Goal: Manage account settings

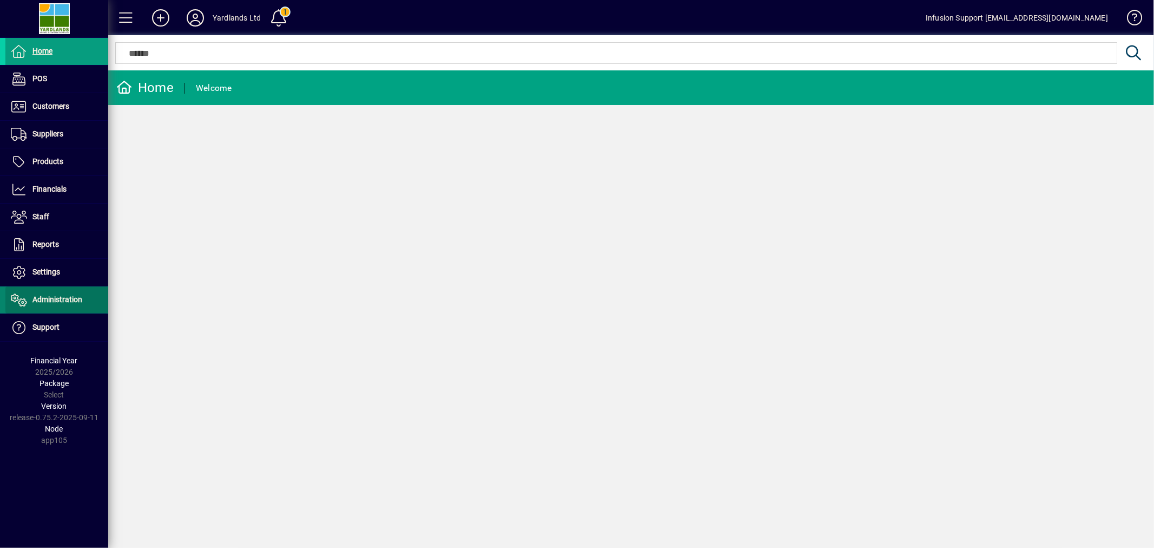
click at [52, 301] on span "Administration" at bounding box center [57, 299] width 50 height 9
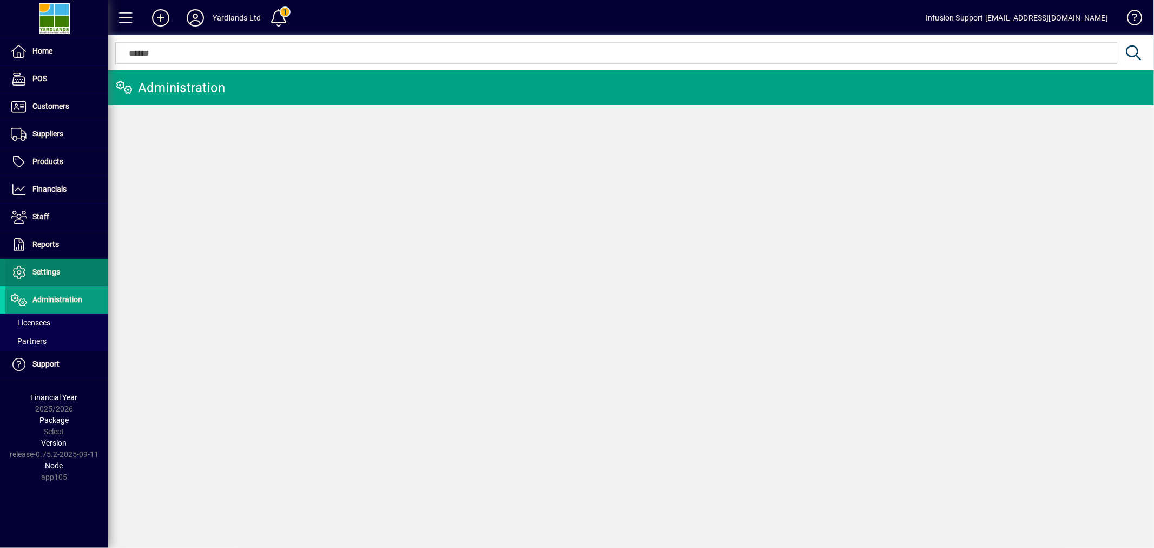
click at [37, 261] on span at bounding box center [56, 272] width 103 height 26
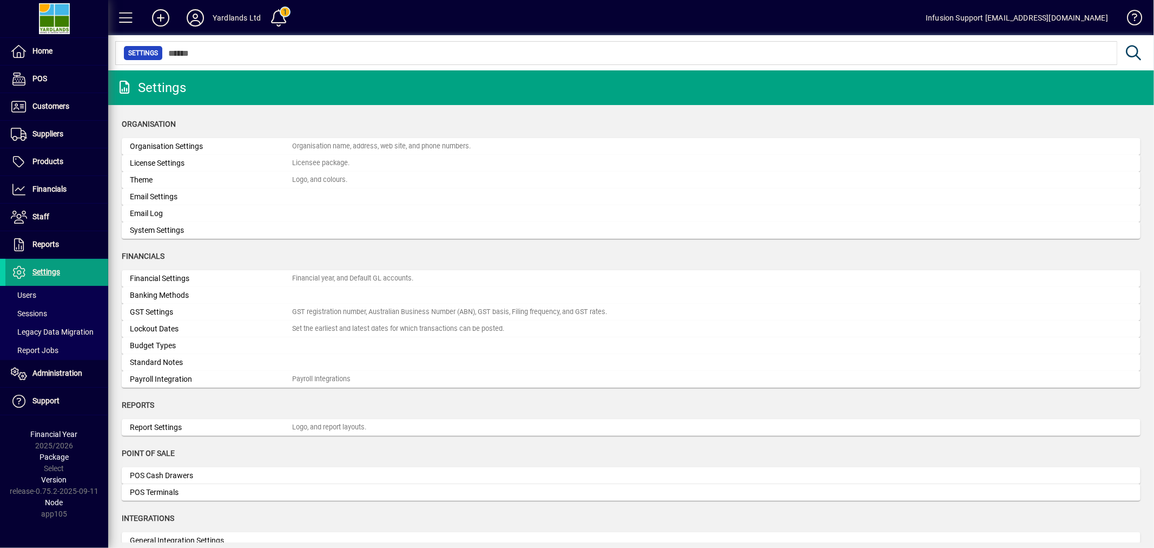
click at [157, 143] on div "Organisation Settings" at bounding box center [211, 146] width 162 height 11
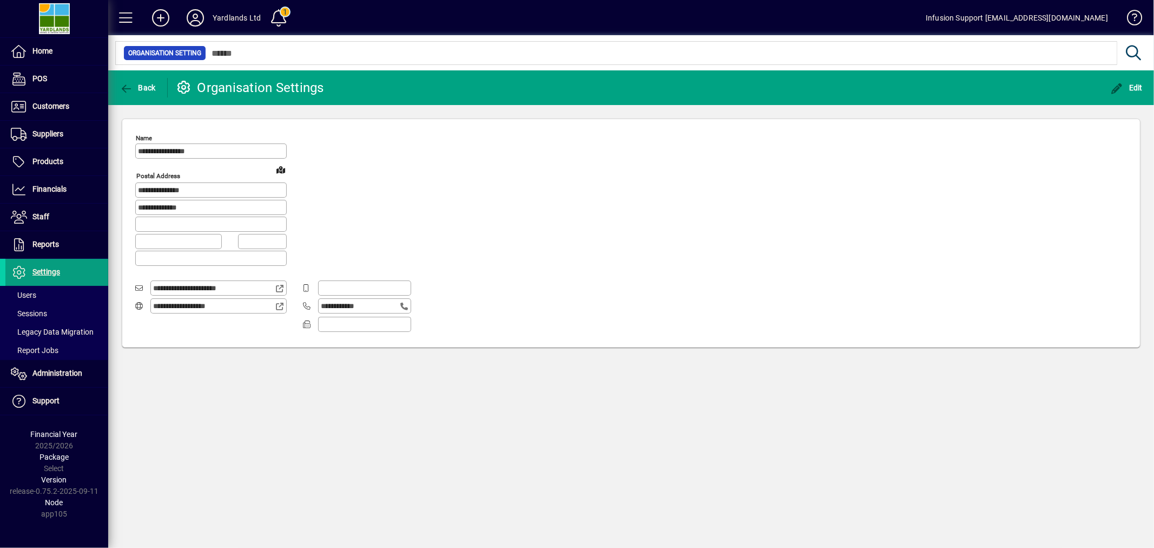
type input "**********"
click at [17, 312] on span "Sessions" at bounding box center [29, 313] width 36 height 9
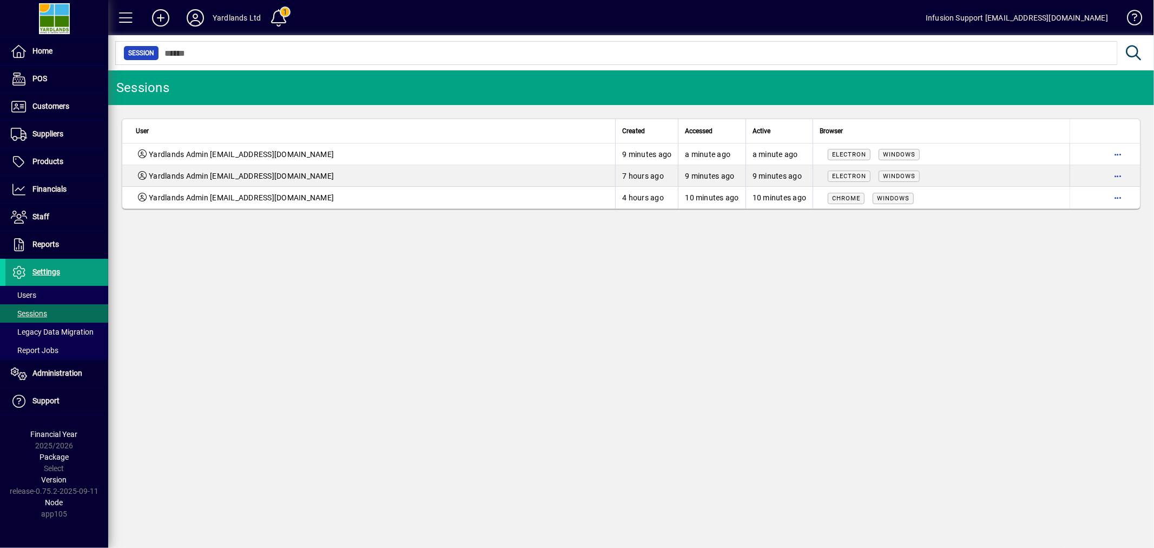
drag, startPoint x: 464, startPoint y: 306, endPoint x: 512, endPoint y: 298, distance: 48.9
click at [508, 299] on div "Sessions User Created Accessed Active Browser Yardlands Admin [EMAIL_ADDRESS][D…" at bounding box center [631, 308] width 1046 height 477
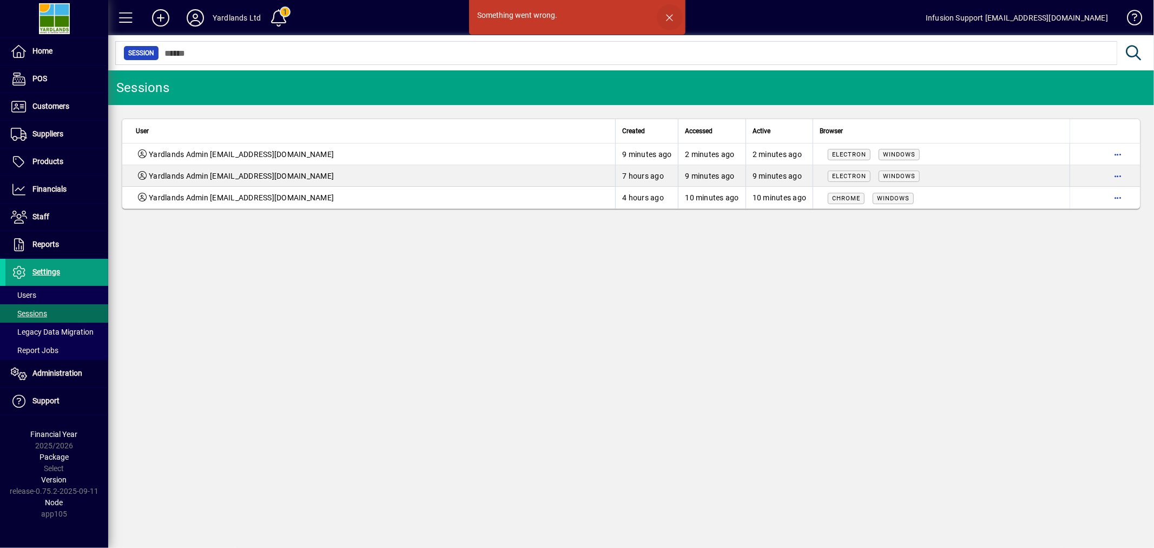
click at [668, 12] on span "button" at bounding box center [670, 17] width 26 height 26
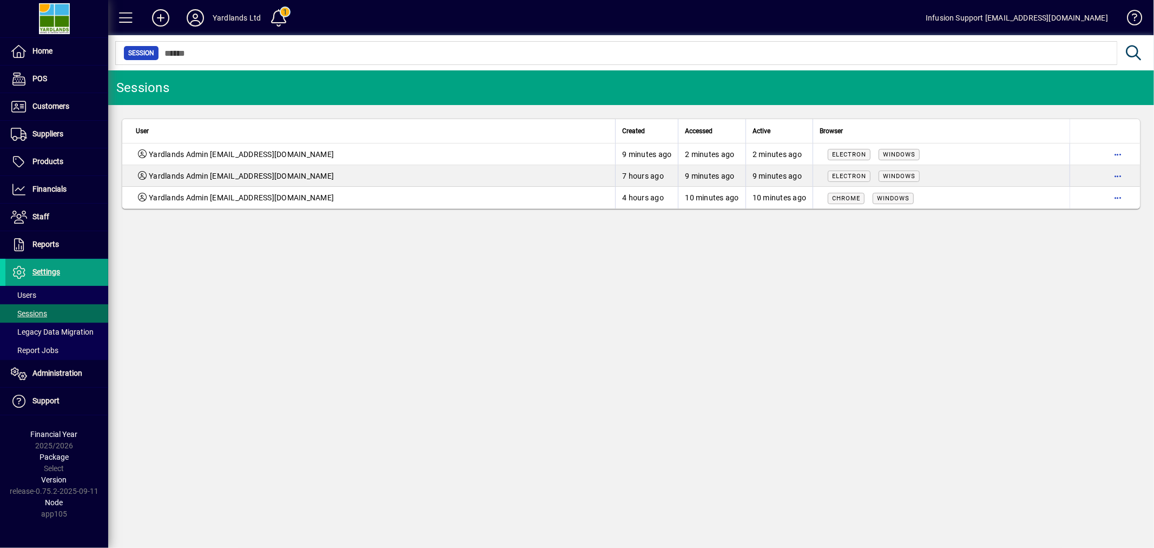
click at [765, 280] on div "Sessions User Created Accessed Active Browser Yardlands Admin yardlandsmail@gma…" at bounding box center [631, 308] width 1046 height 477
click at [1117, 150] on span "button" at bounding box center [1118, 154] width 26 height 26
click at [1074, 176] on span "Logout" at bounding box center [1072, 176] width 91 height 13
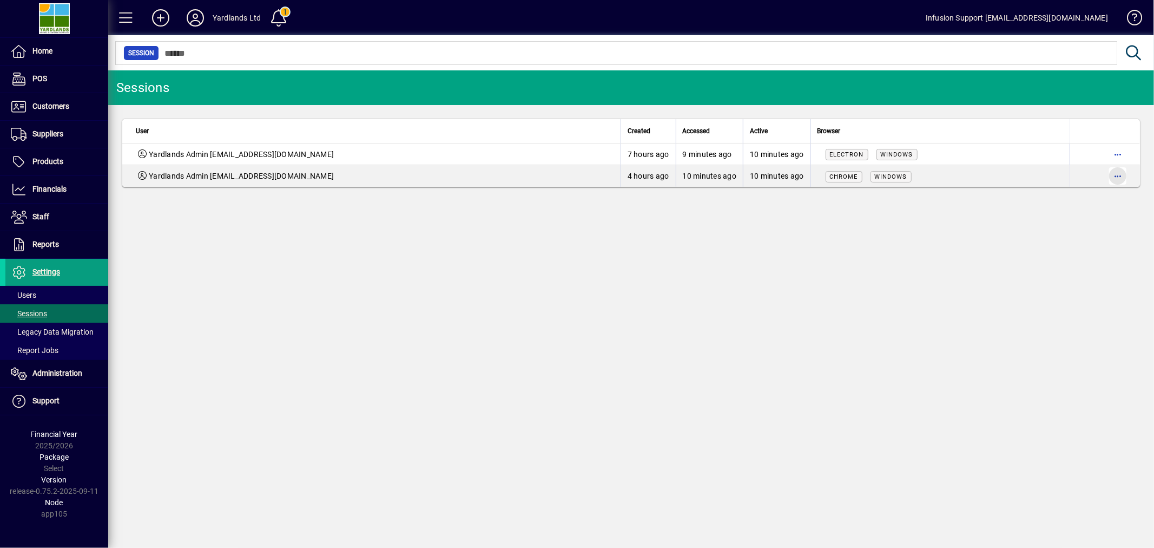
click at [1118, 174] on span "button" at bounding box center [1118, 176] width 26 height 26
drag, startPoint x: 1097, startPoint y: 194, endPoint x: 1102, endPoint y: 190, distance: 6.2
click at [1097, 193] on span "Logout" at bounding box center [1072, 199] width 91 height 13
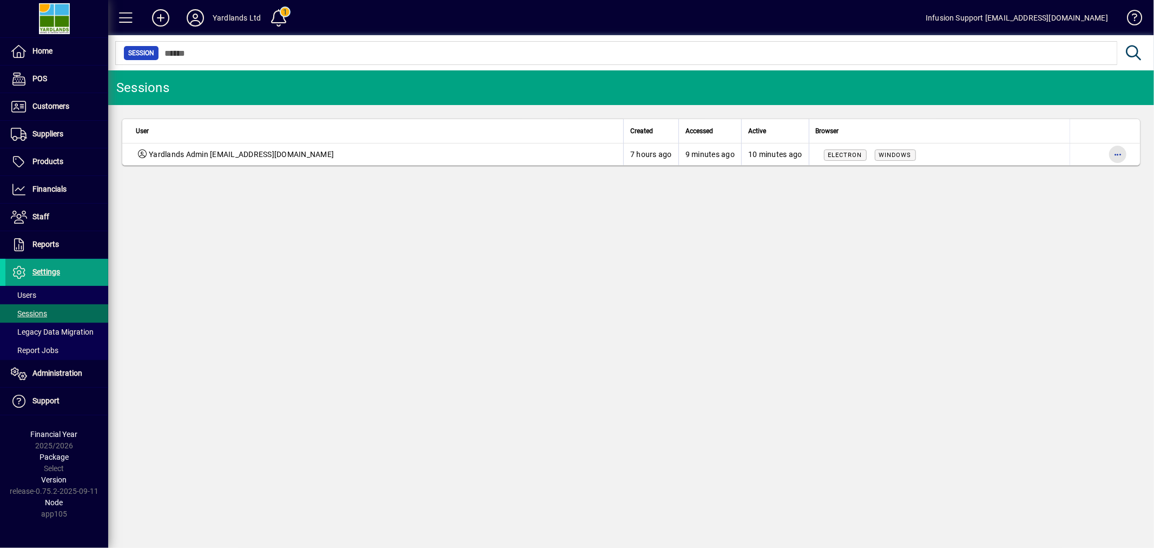
click at [1116, 154] on span "button" at bounding box center [1118, 154] width 26 height 26
drag, startPoint x: 1107, startPoint y: 170, endPoint x: 906, endPoint y: 150, distance: 201.7
click at [1107, 171] on span "Logout" at bounding box center [1072, 177] width 91 height 13
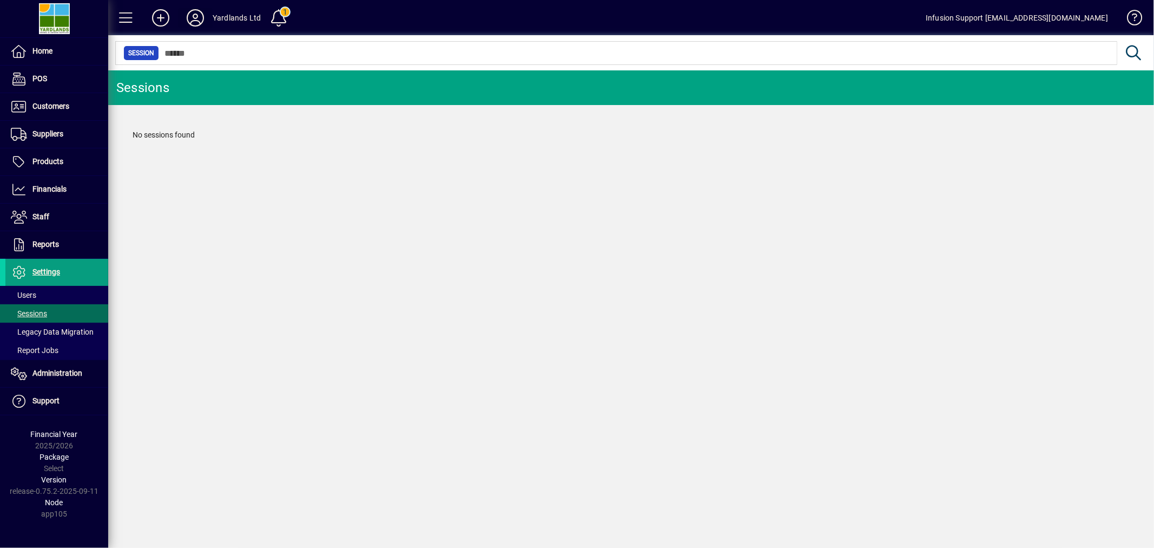
click at [192, 12] on icon at bounding box center [196, 17] width 22 height 17
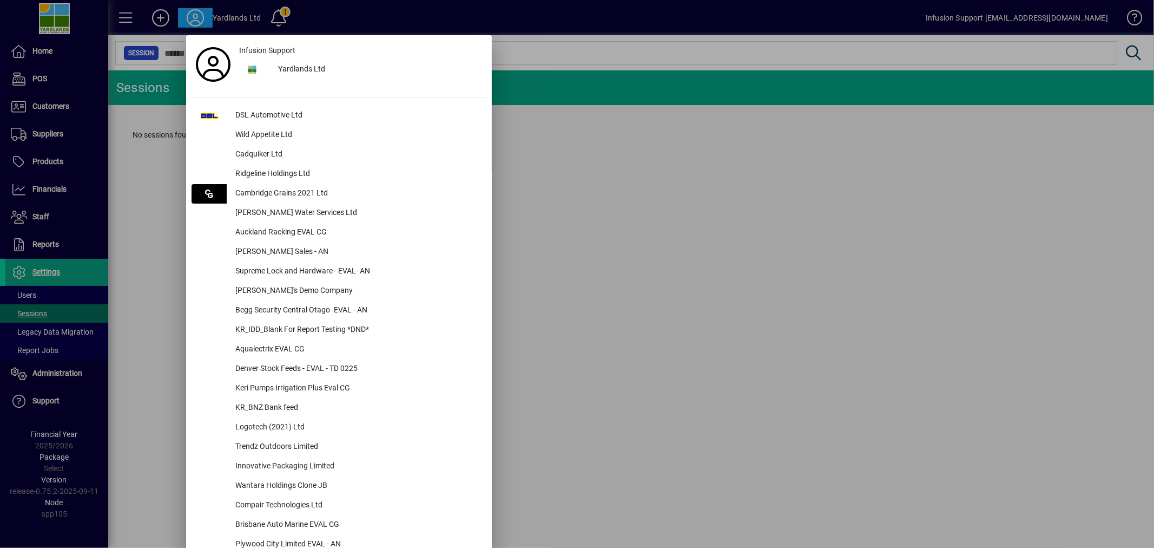
click at [251, 111] on div "DSL Automotive Ltd" at bounding box center [357, 115] width 260 height 19
